Goal: Task Accomplishment & Management: Manage account settings

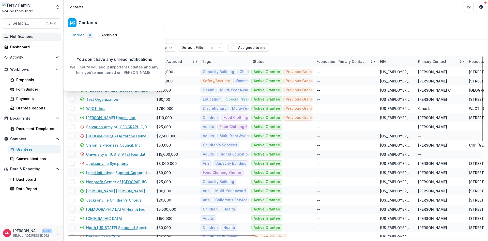
click at [488, 154] on div "Bulk Actions ( 0 ) Send Email Create Proposals Create Tasks New Entity Customiz…" at bounding box center [276, 139] width 425 height 201
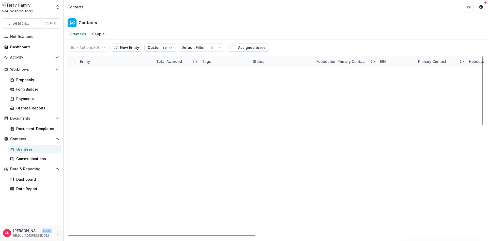
click at [102, 127] on link "Salvation Army of [GEOGRAPHIC_DATA][US_STATE]" at bounding box center [118, 126] width 64 height 5
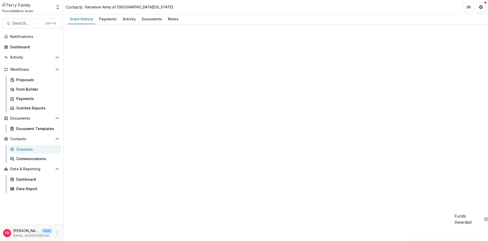
click at [18, 148] on div "Grantees" at bounding box center [36, 148] width 41 height 5
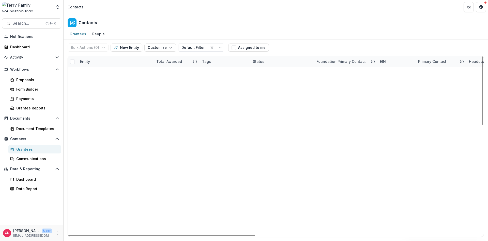
click at [103, 135] on link "[GEOGRAPHIC_DATA] for the Homeless" at bounding box center [118, 135] width 64 height 5
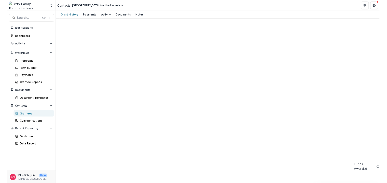
scroll to position [43, 0]
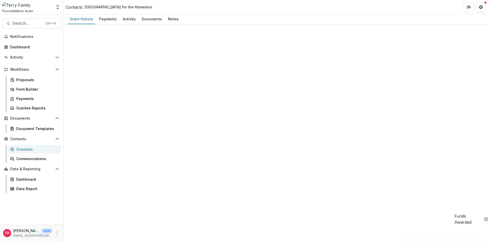
drag, startPoint x: 168, startPoint y: 198, endPoint x: 178, endPoint y: 195, distance: 10.6
click at [31, 150] on div "Grantees" at bounding box center [36, 148] width 41 height 5
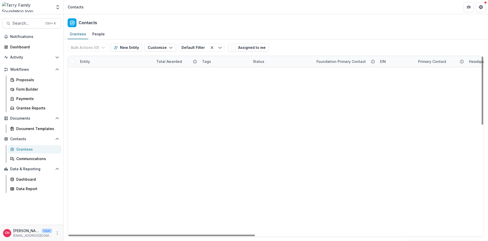
click at [119, 127] on link "[PERSON_NAME] [PERSON_NAME] Foundaton" at bounding box center [118, 126] width 64 height 5
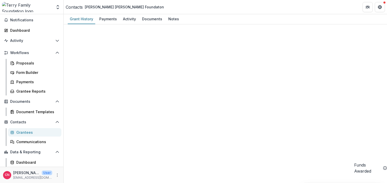
scroll to position [26, 0]
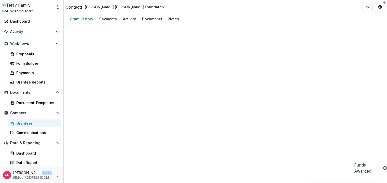
click at [29, 122] on div "Grantees" at bounding box center [36, 123] width 41 height 5
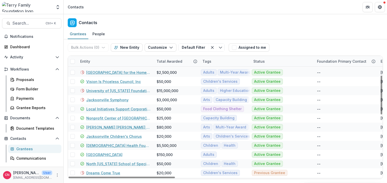
scroll to position [61, 0]
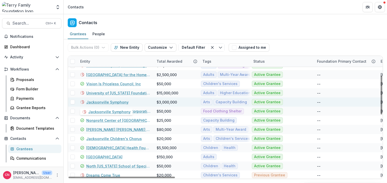
click at [95, 103] on link "Jacksonville Symphony" at bounding box center [107, 102] width 42 height 5
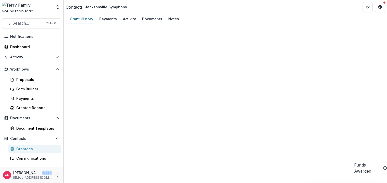
click at [27, 149] on div "Grantees" at bounding box center [36, 148] width 41 height 5
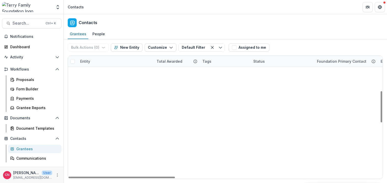
scroll to position [153, 0]
